Goal: Check status: Check status

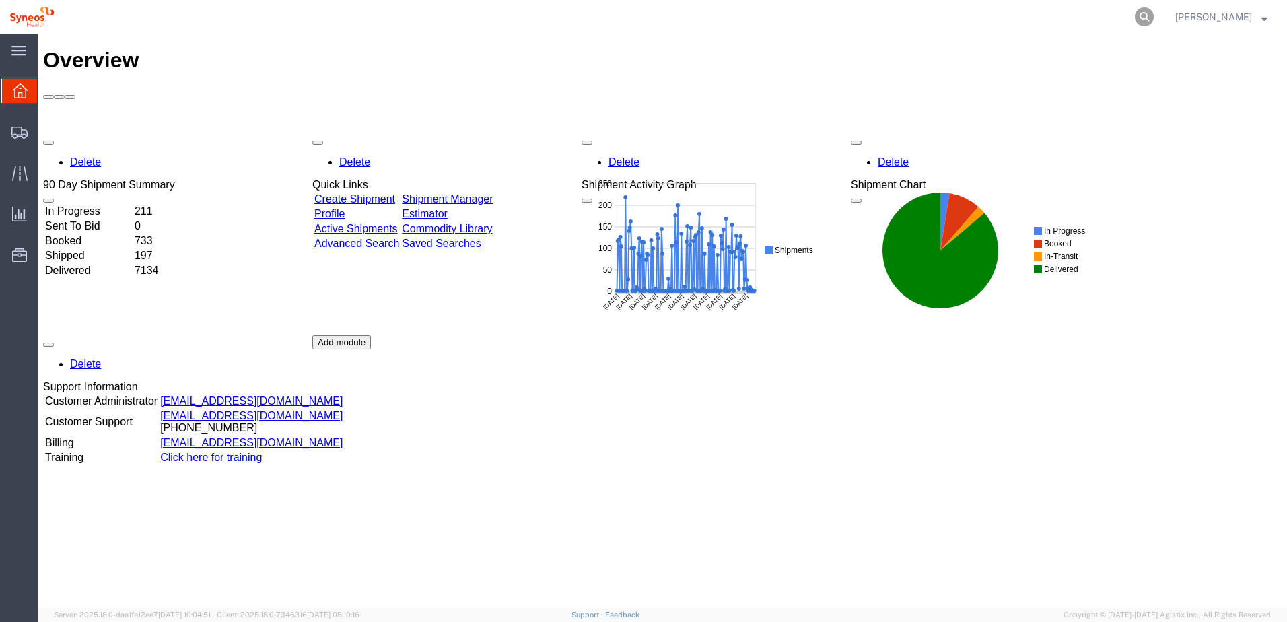
click at [1153, 14] on icon at bounding box center [1143, 16] width 19 height 19
click at [1073, 24] on input "search" at bounding box center [929, 17] width 409 height 32
paste input "56645963"
click at [1153, 20] on icon at bounding box center [1143, 16] width 19 height 19
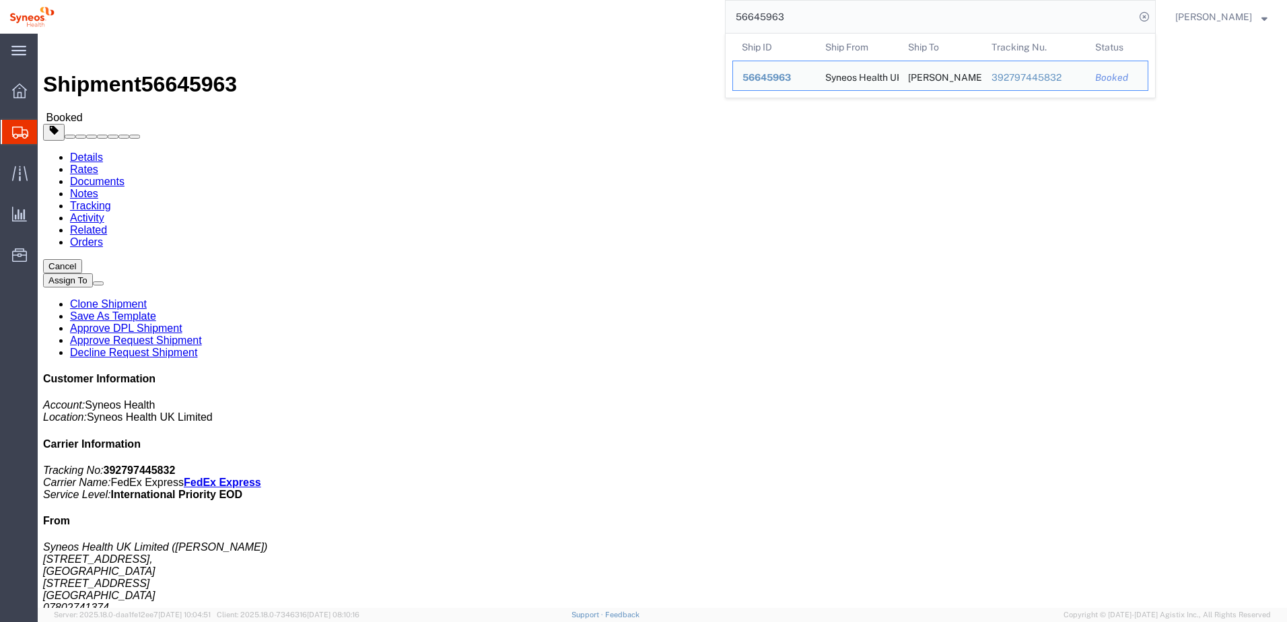
drag, startPoint x: 824, startPoint y: 20, endPoint x: 706, endPoint y: 13, distance: 117.9
click at [706, 13] on div "56645963 Ship ID Ship From Ship To Tracking Nu. Status Ship ID 56645963 Ship Fr…" at bounding box center [609, 17] width 1091 height 34
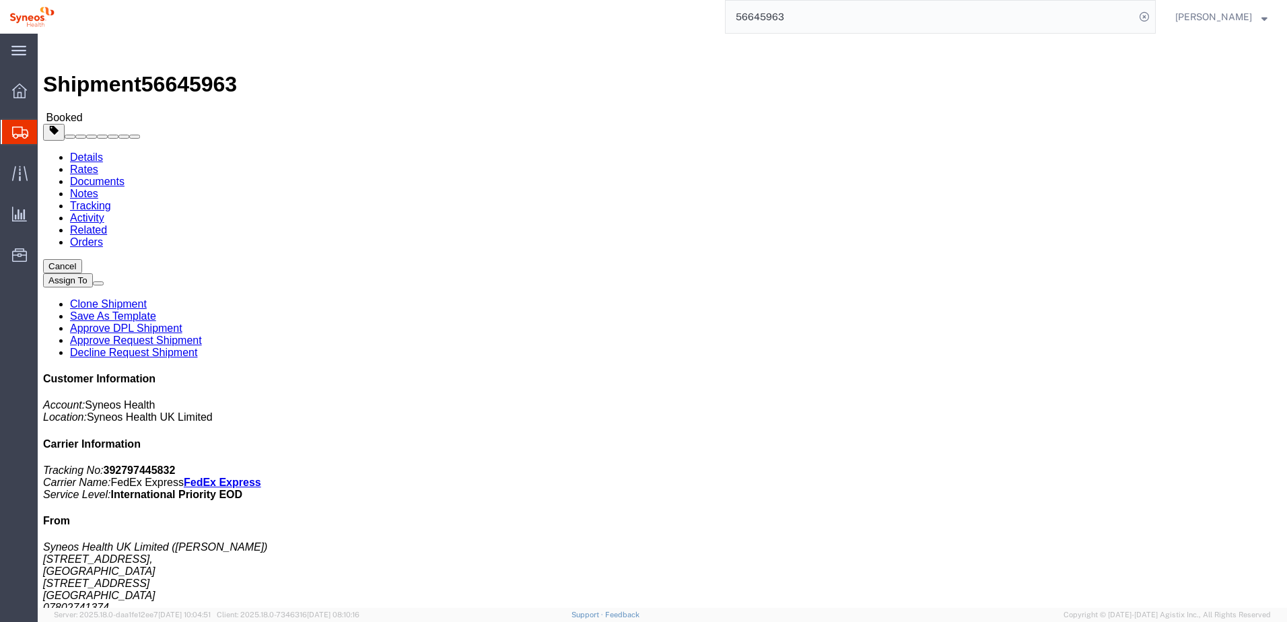
paste input "8"
type input "56645983"
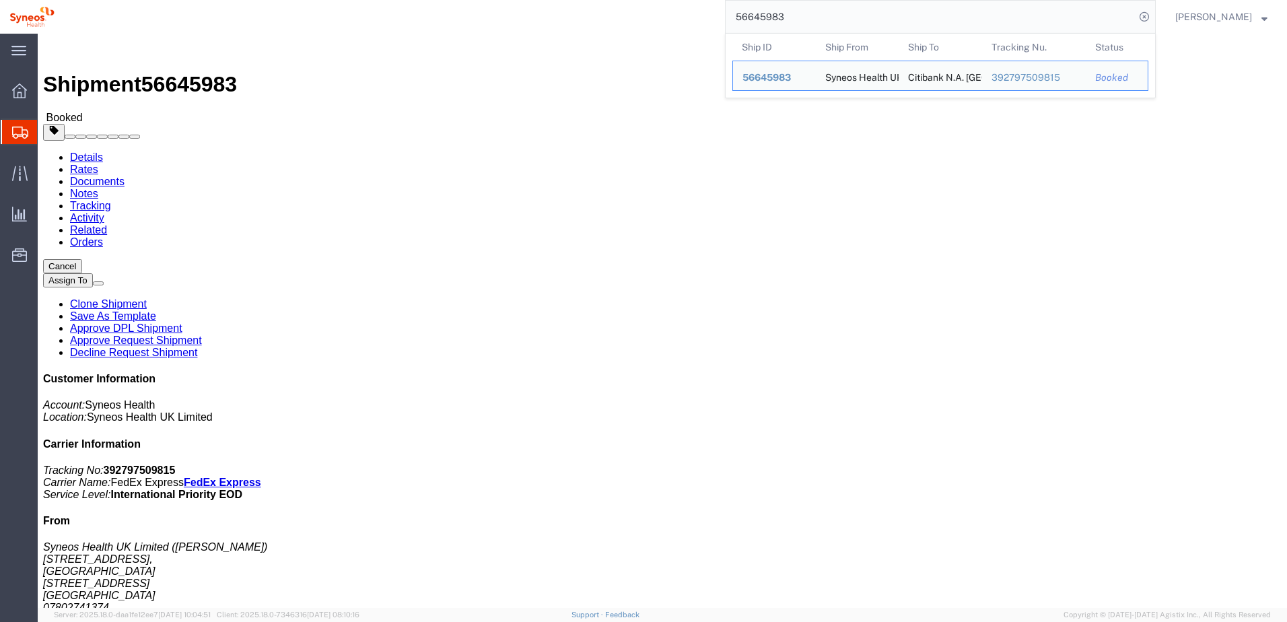
click at [499, 30] on div "56645983 Ship ID Ship From Ship To Tracking Nu. Status Ship ID 56645983 Ship Fr…" at bounding box center [609, 17] width 1091 height 34
